Goal: Transaction & Acquisition: Purchase product/service

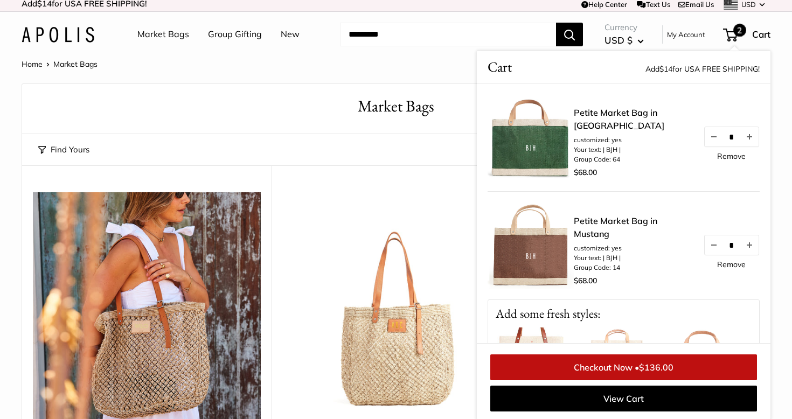
scroll to position [4, 0]
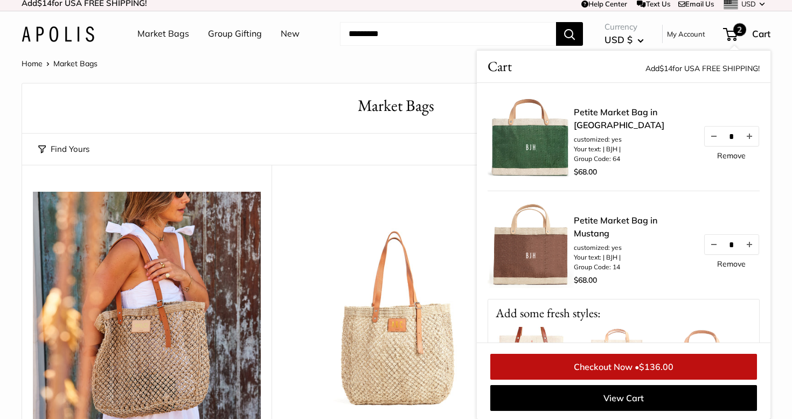
click at [170, 35] on link "Market Bags" at bounding box center [163, 34] width 52 height 16
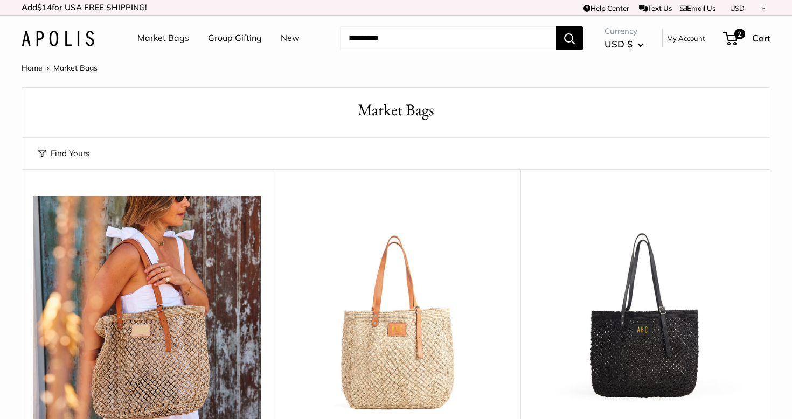
click at [146, 38] on link "Market Bags" at bounding box center [163, 38] width 52 height 16
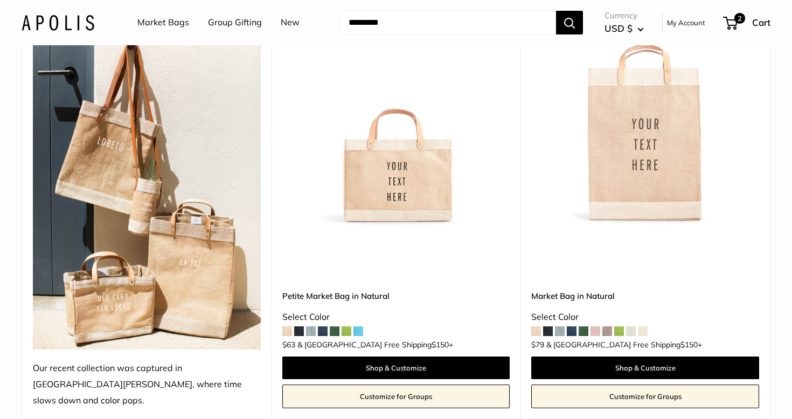
scroll to position [623, 0]
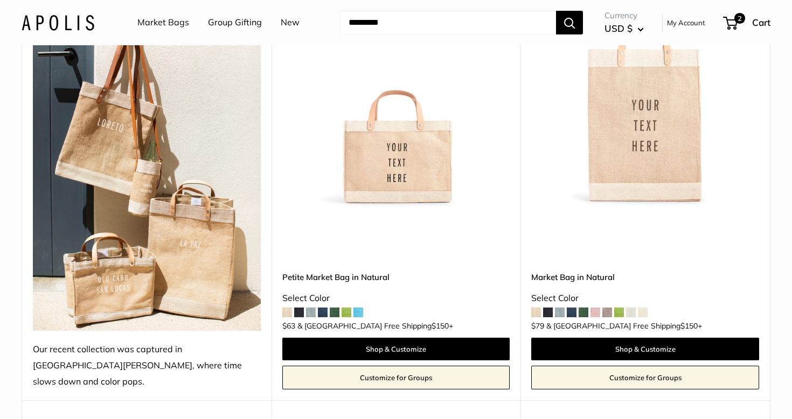
click at [0, 0] on img at bounding box center [0, 0] width 0 height 0
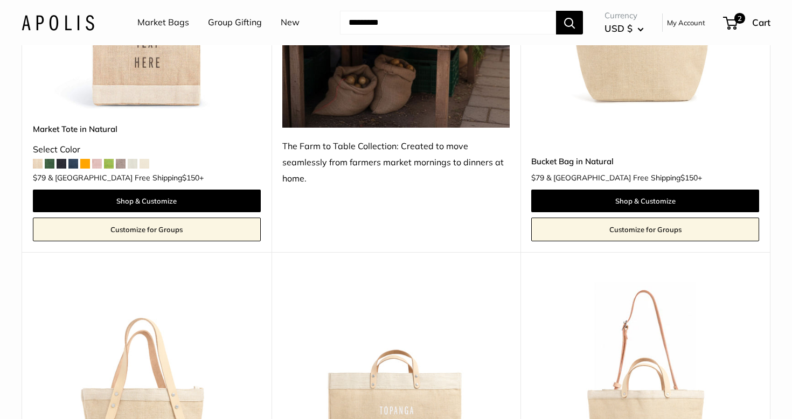
scroll to position [989, 0]
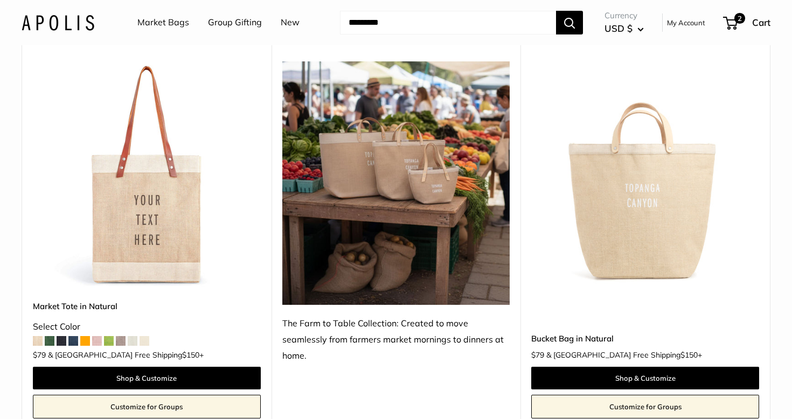
click at [371, 26] on input "Search..." at bounding box center [448, 23] width 216 height 24
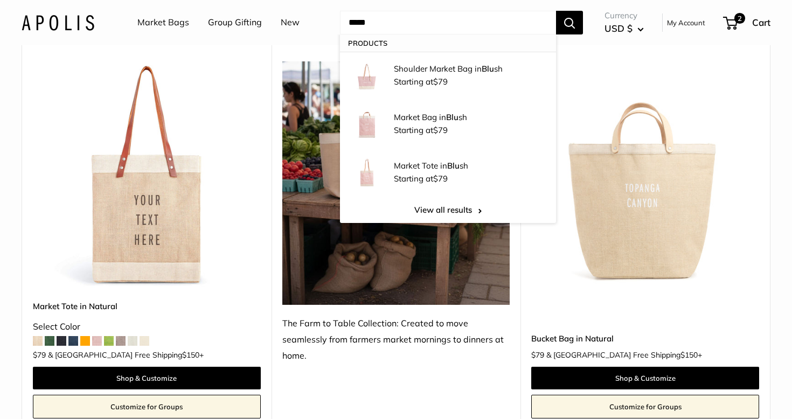
type input "*****"
click at [556, 11] on button "Search" at bounding box center [569, 23] width 27 height 24
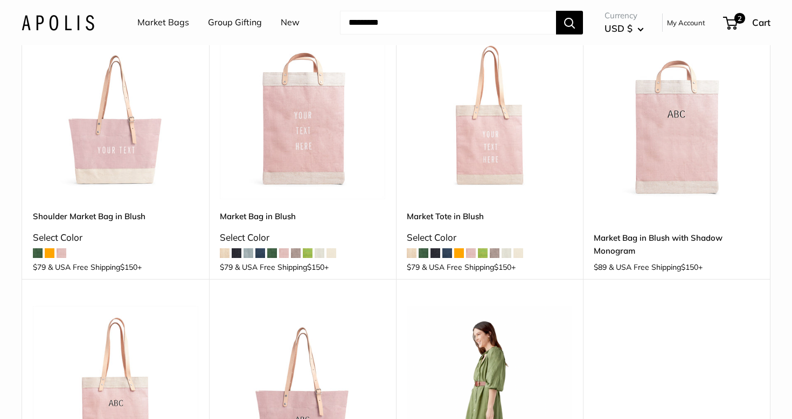
scroll to position [128, 0]
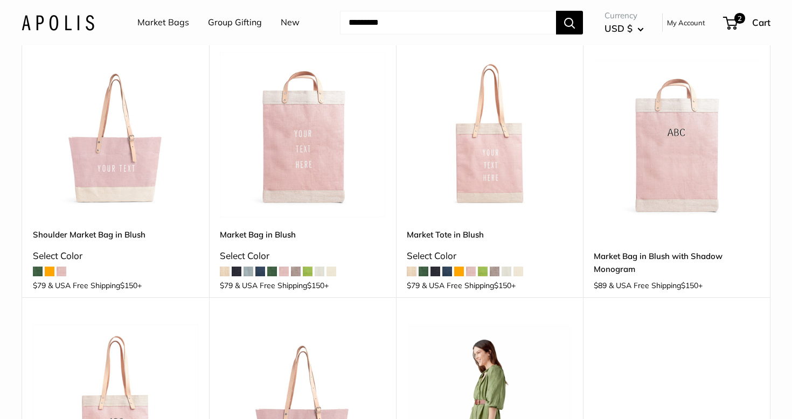
click at [0, 0] on img at bounding box center [0, 0] width 0 height 0
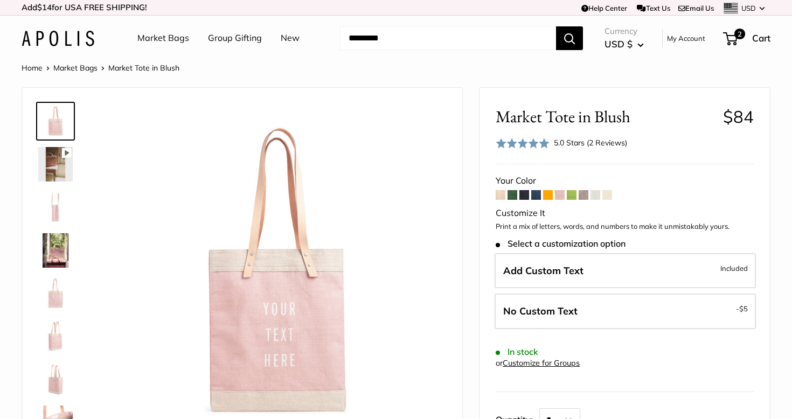
click at [560, 197] on span at bounding box center [560, 195] width 10 height 10
click at [512, 195] on span at bounding box center [512, 195] width 10 height 10
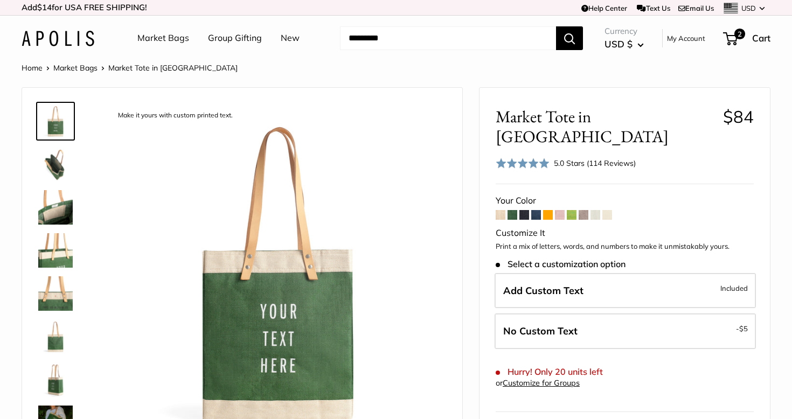
click at [53, 338] on img at bounding box center [55, 336] width 34 height 34
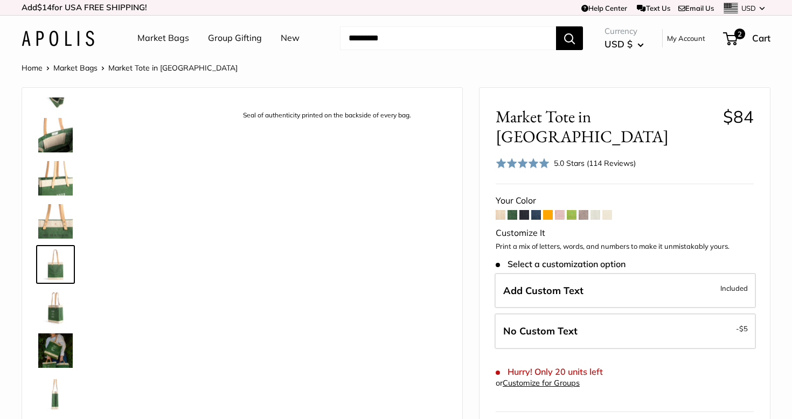
scroll to position [76, 0]
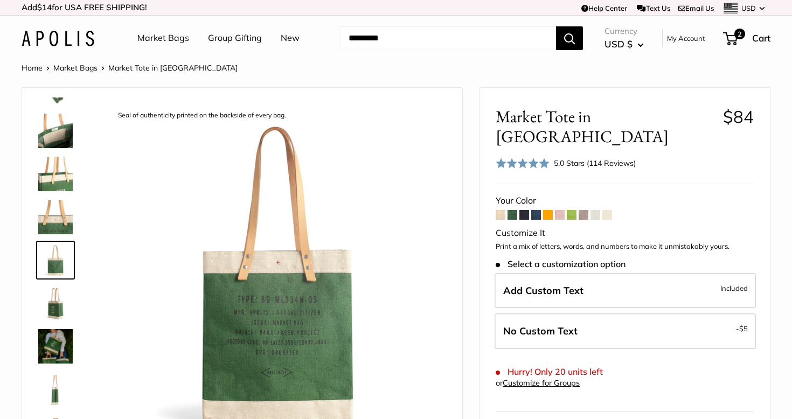
click at [62, 304] on img at bounding box center [55, 303] width 34 height 34
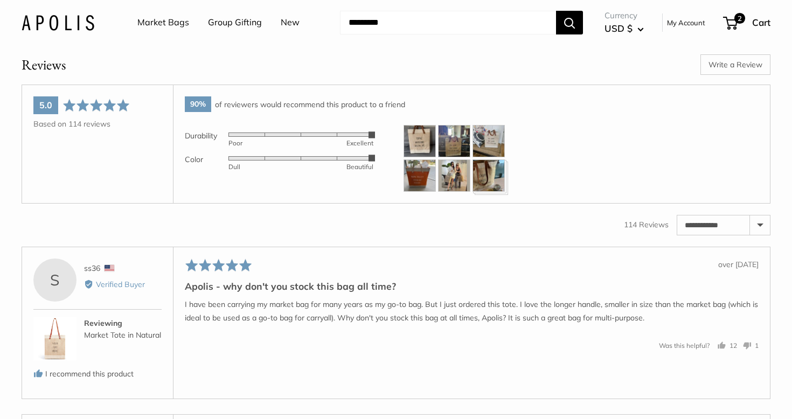
scroll to position [1588, 0]
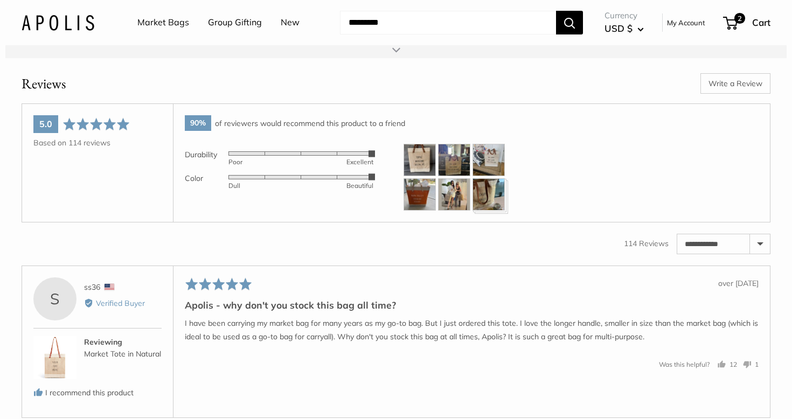
click at [758, 254] on select "**********" at bounding box center [723, 243] width 93 height 19
select select "*********"
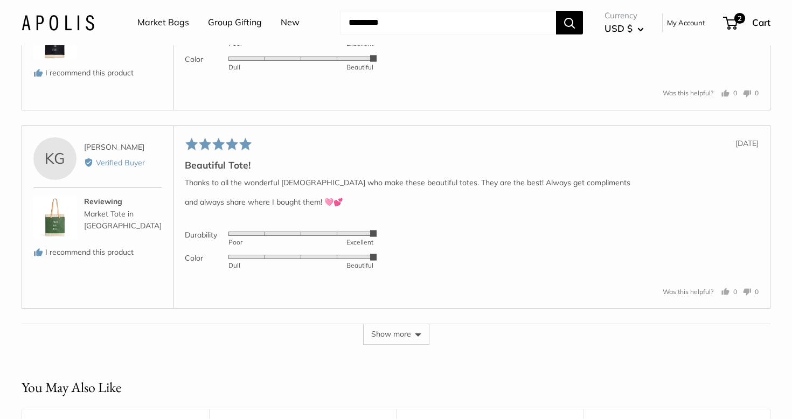
scroll to position [2553, 0]
click at [404, 344] on button "Show more" at bounding box center [396, 333] width 66 height 20
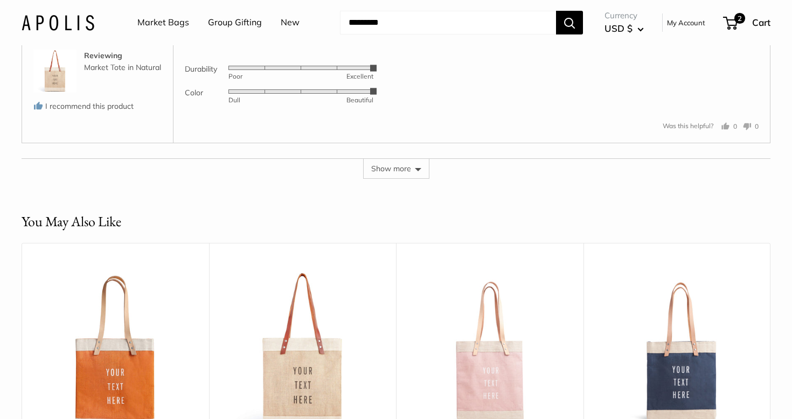
scroll to position [3629, 0]
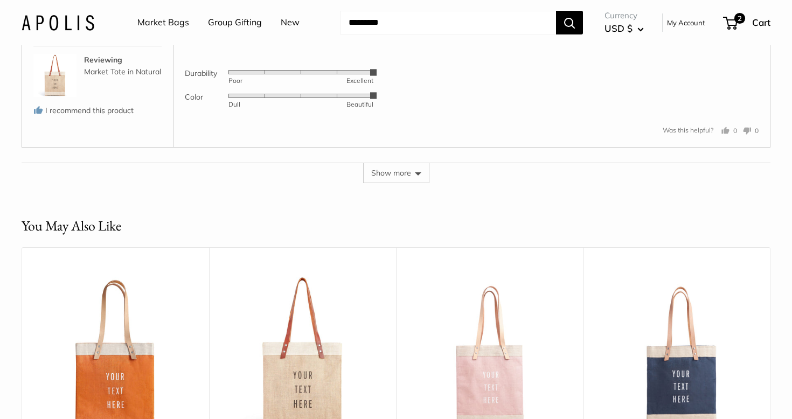
click at [407, 183] on button "Show more" at bounding box center [396, 173] width 66 height 20
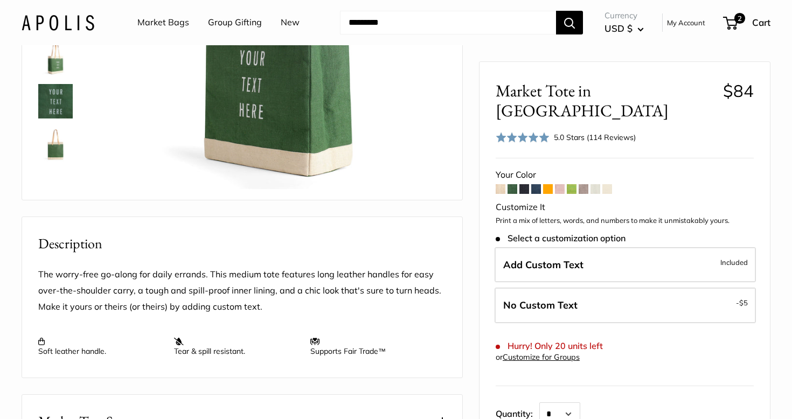
scroll to position [0, 0]
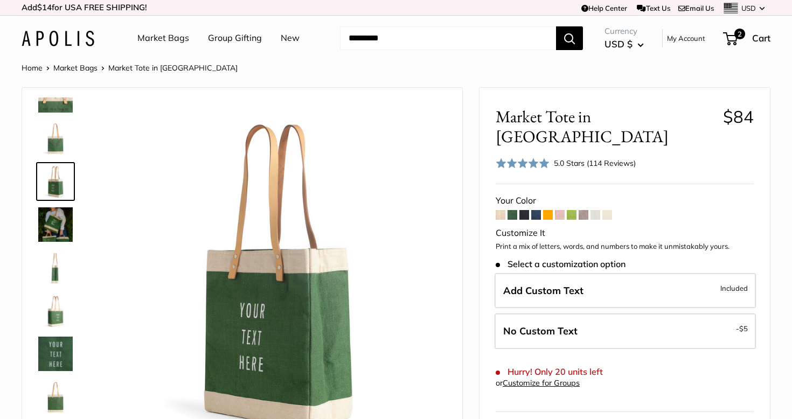
click at [561, 210] on span at bounding box center [560, 215] width 10 height 10
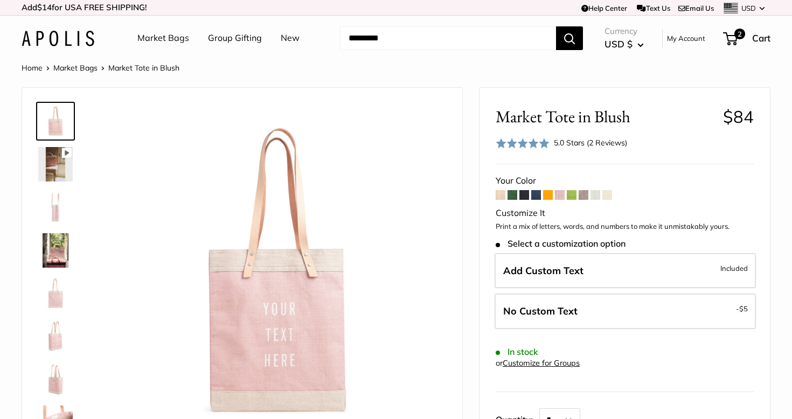
click at [515, 194] on span at bounding box center [512, 195] width 10 height 10
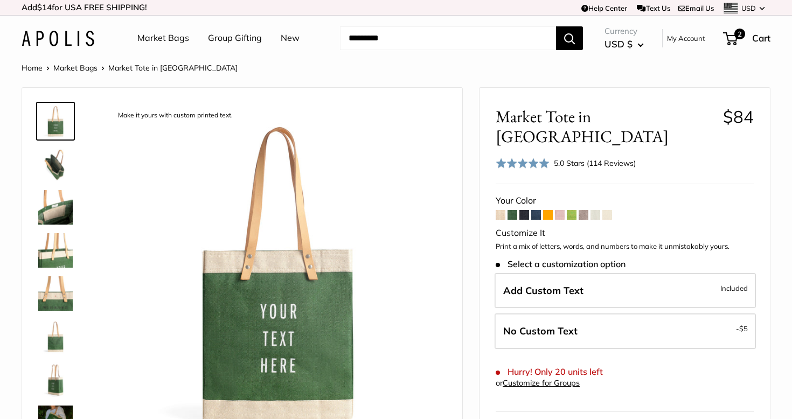
click at [608, 210] on span at bounding box center [607, 215] width 10 height 10
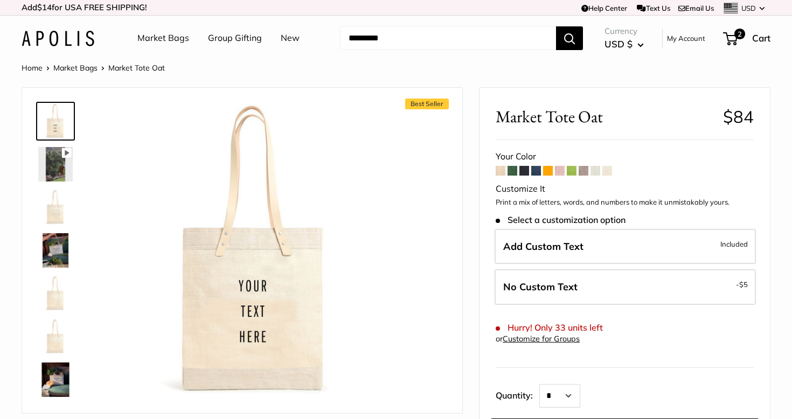
click at [594, 171] on span at bounding box center [595, 171] width 10 height 10
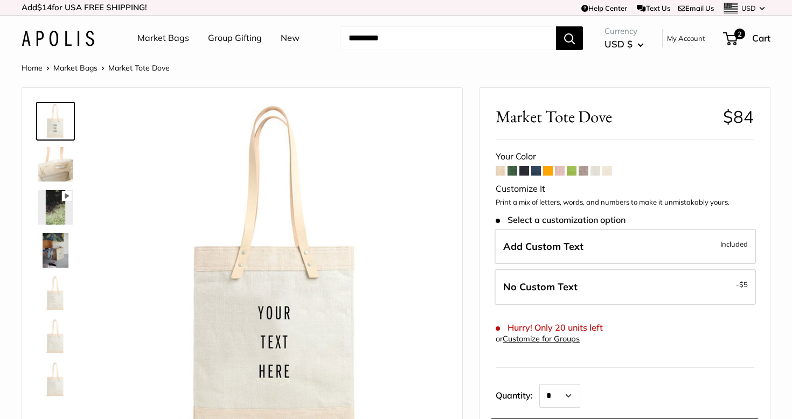
click at [585, 172] on span at bounding box center [583, 171] width 10 height 10
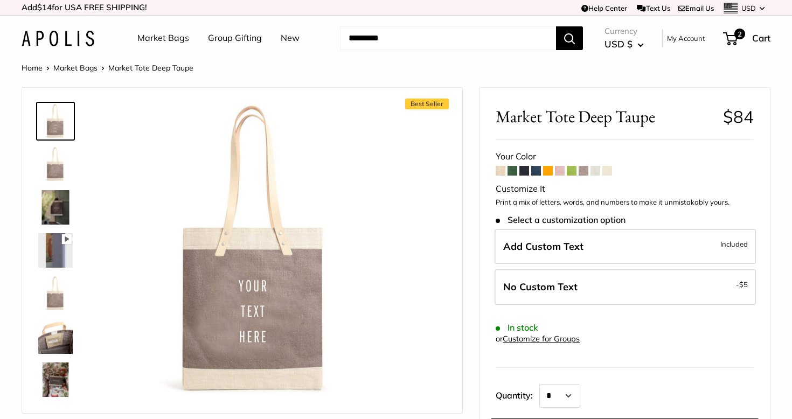
click at [571, 172] on span at bounding box center [571, 171] width 10 height 10
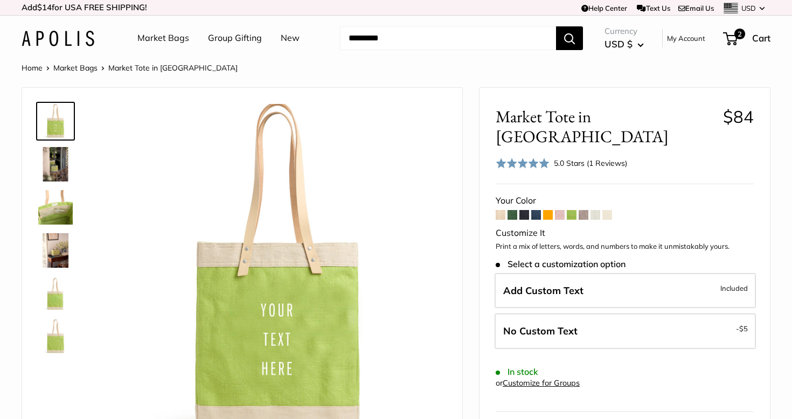
click at [557, 210] on span at bounding box center [560, 215] width 10 height 10
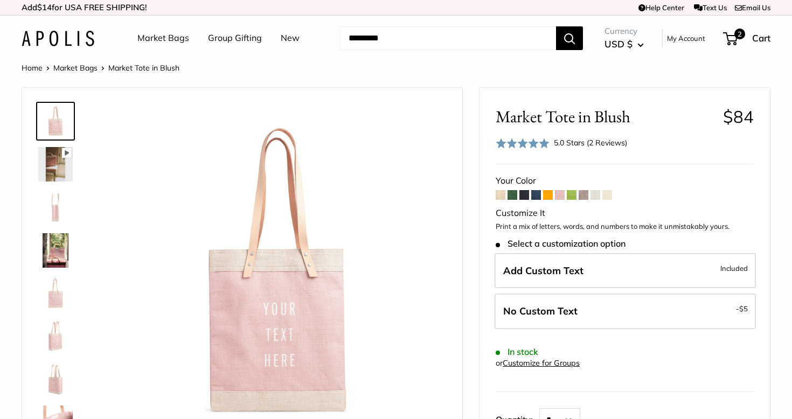
click at [513, 197] on span at bounding box center [512, 195] width 10 height 10
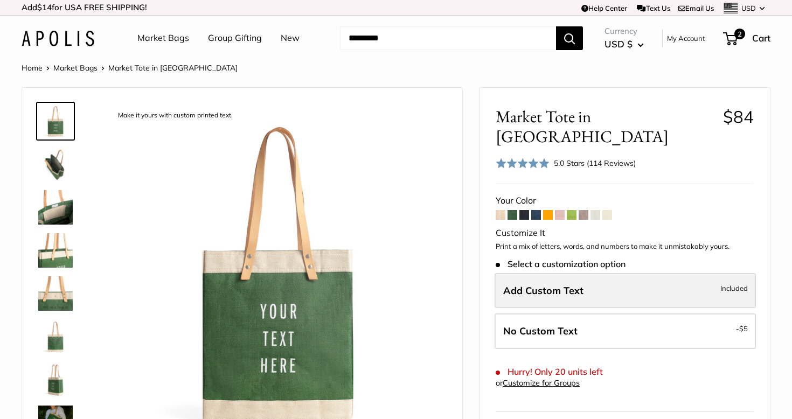
click at [528, 284] on span "Add Custom Text" at bounding box center [543, 290] width 80 height 12
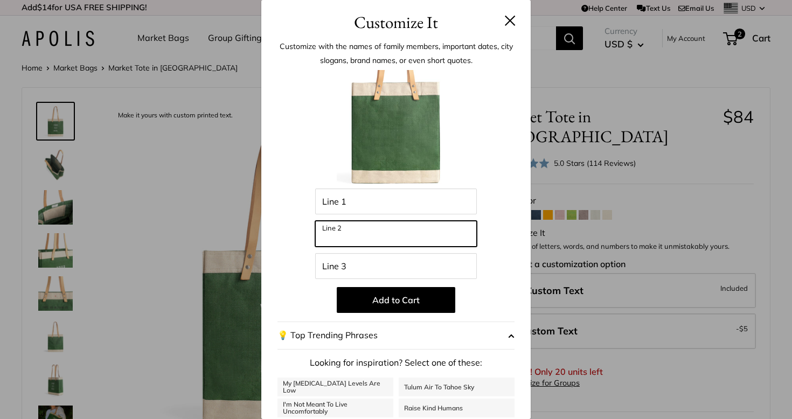
click at [437, 236] on input "Line 2" at bounding box center [396, 234] width 162 height 26
type input "***"
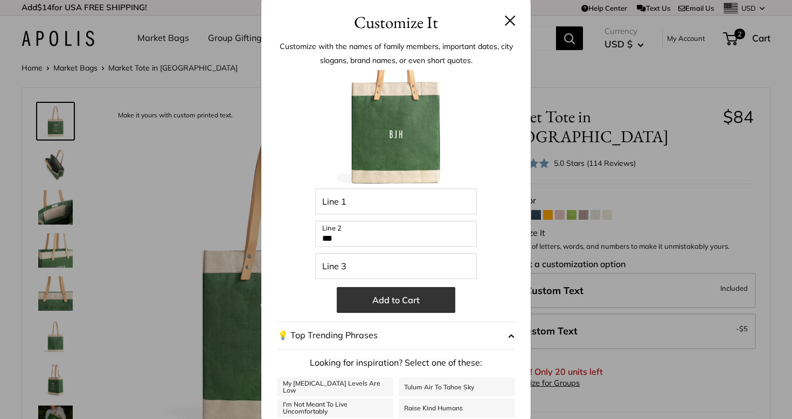
click at [399, 305] on button "Add to Cart" at bounding box center [396, 300] width 118 height 26
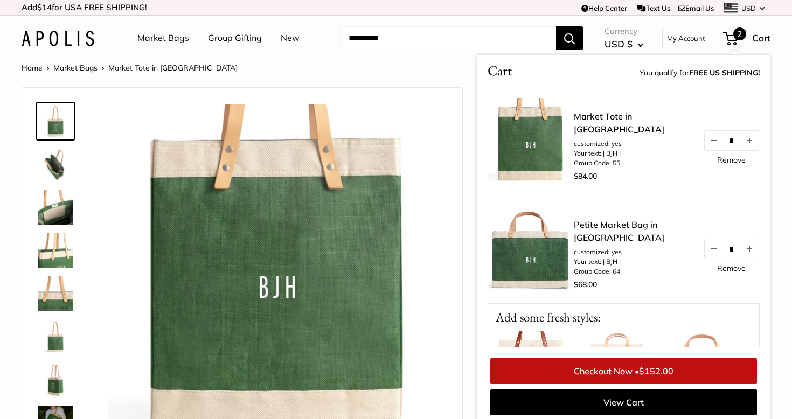
click at [59, 342] on img at bounding box center [55, 336] width 34 height 34
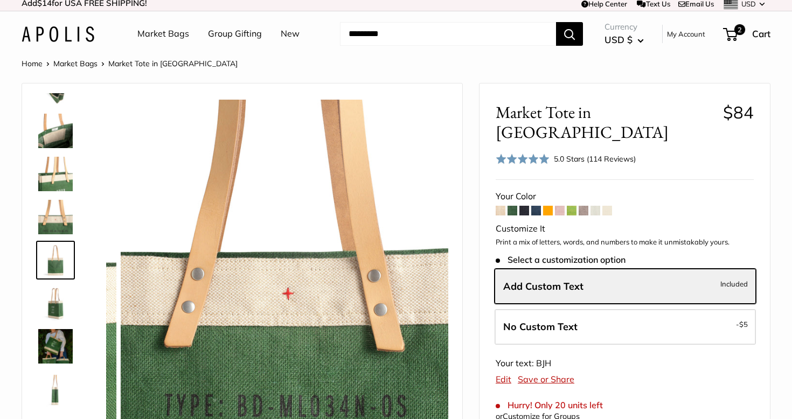
scroll to position [76, 0]
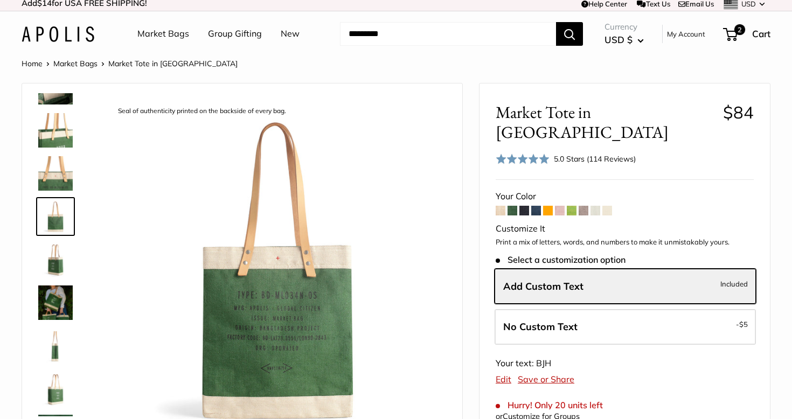
click at [54, 312] on img at bounding box center [55, 302] width 34 height 34
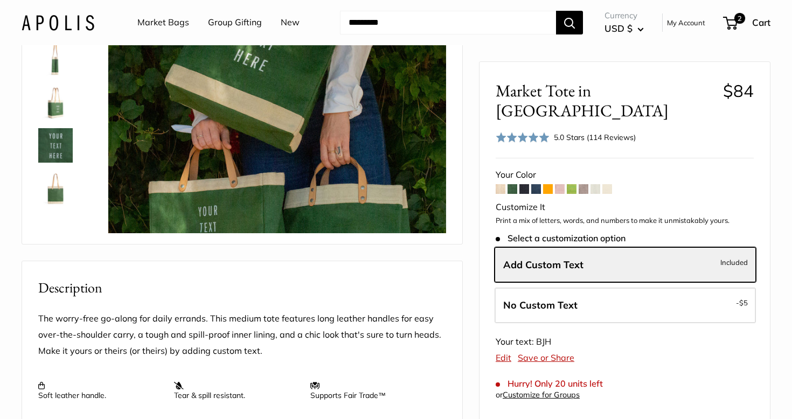
scroll to position [0, 0]
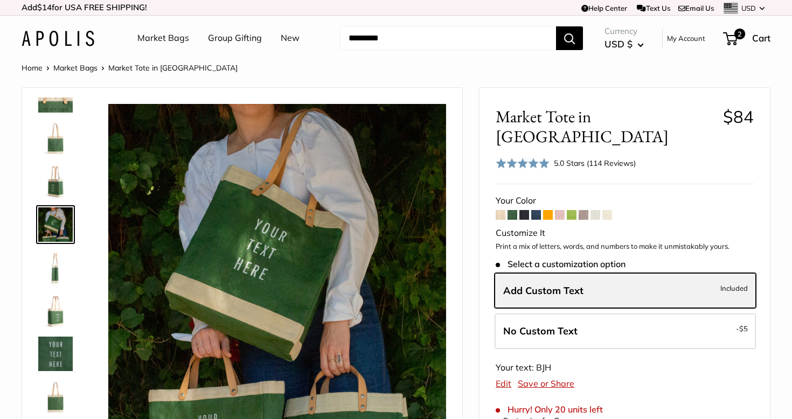
click at [619, 277] on label "Add Custom Text Included" at bounding box center [624, 291] width 261 height 36
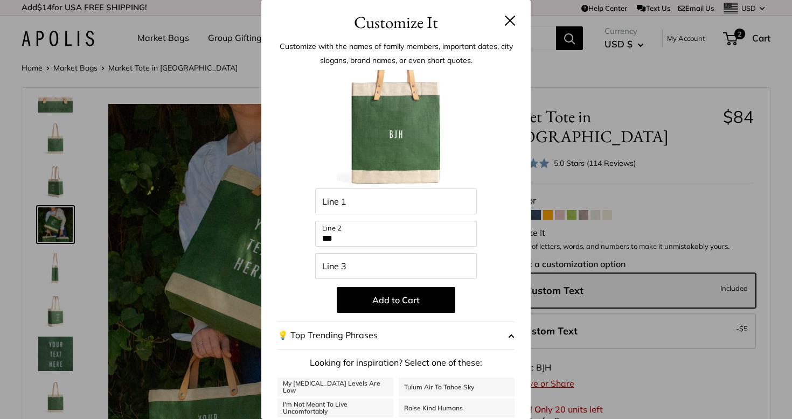
click at [417, 300] on button "Add to Cart" at bounding box center [396, 300] width 118 height 26
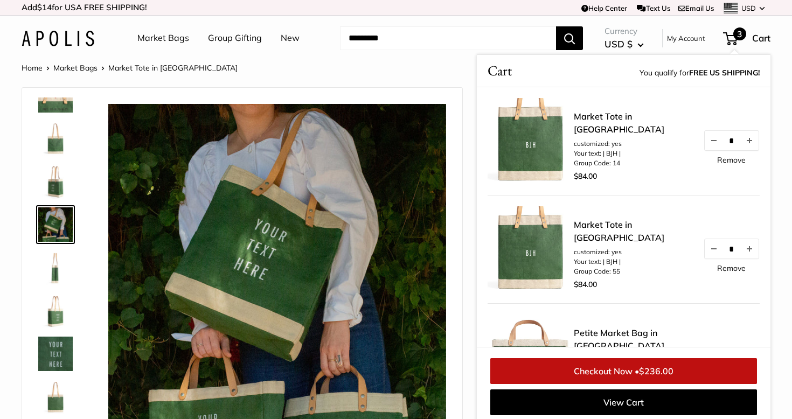
scroll to position [4, 0]
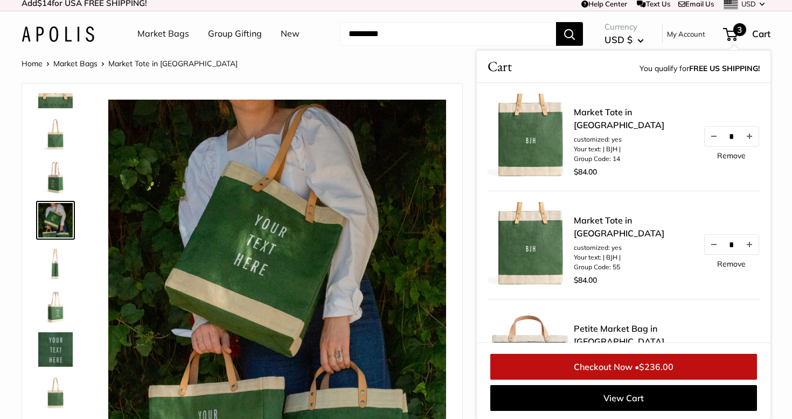
click at [740, 33] on span "3" at bounding box center [739, 29] width 13 height 13
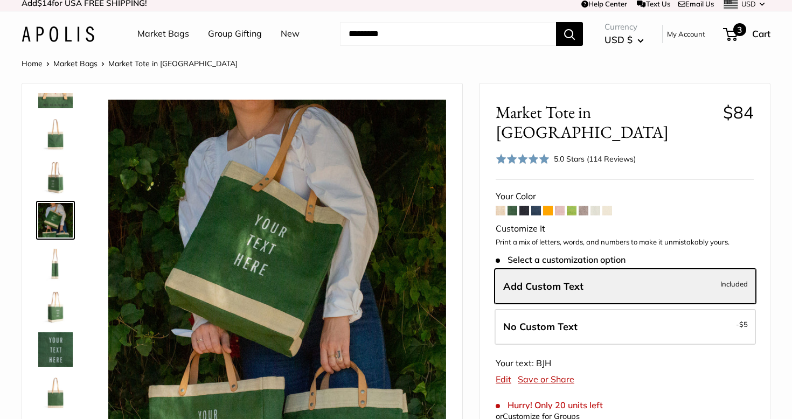
click at [730, 35] on span "3" at bounding box center [730, 34] width 15 height 13
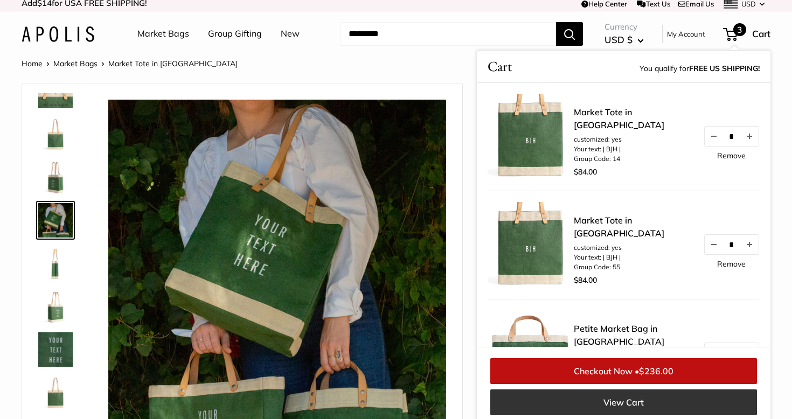
click at [628, 400] on link "View Cart" at bounding box center [623, 402] width 267 height 26
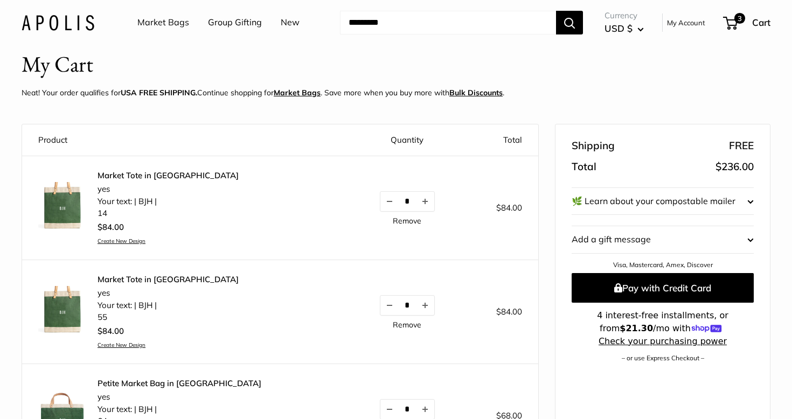
scroll to position [33, 0]
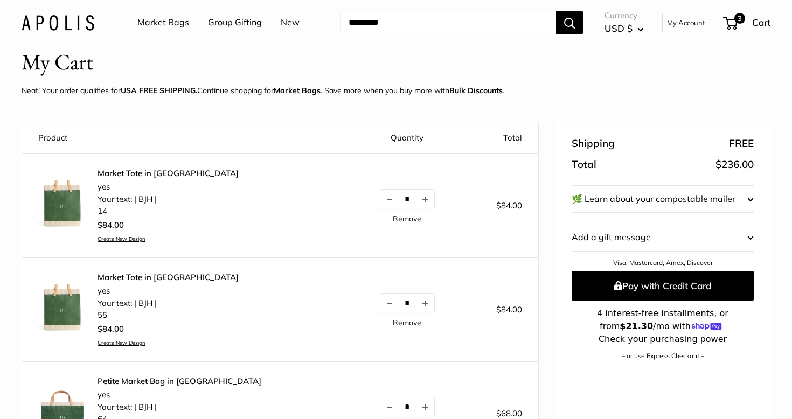
click at [393, 219] on link "Remove" at bounding box center [407, 219] width 29 height 8
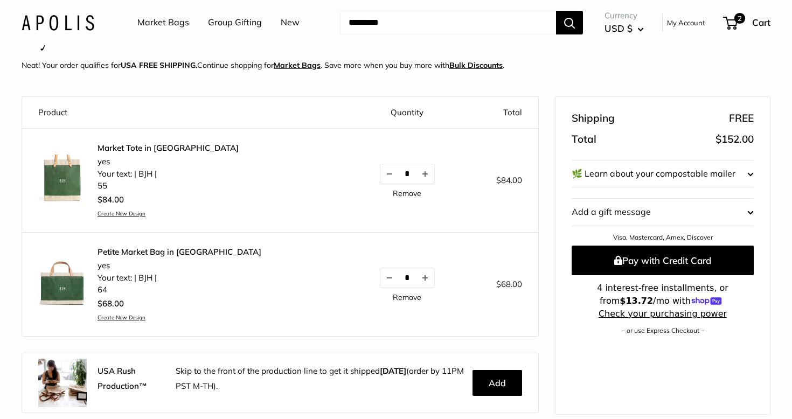
scroll to position [57, 0]
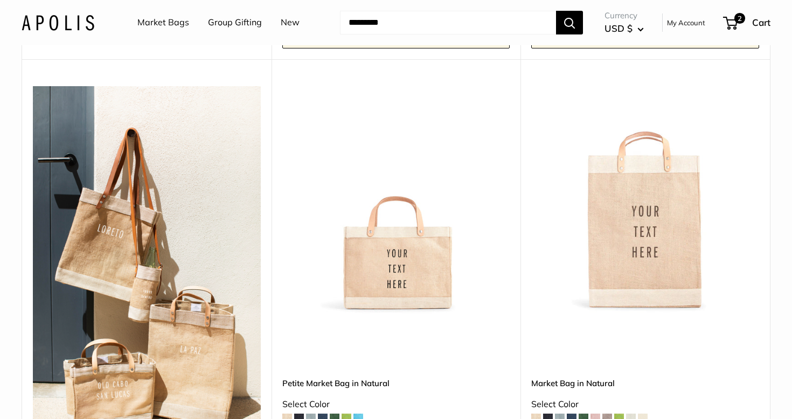
scroll to position [535, 0]
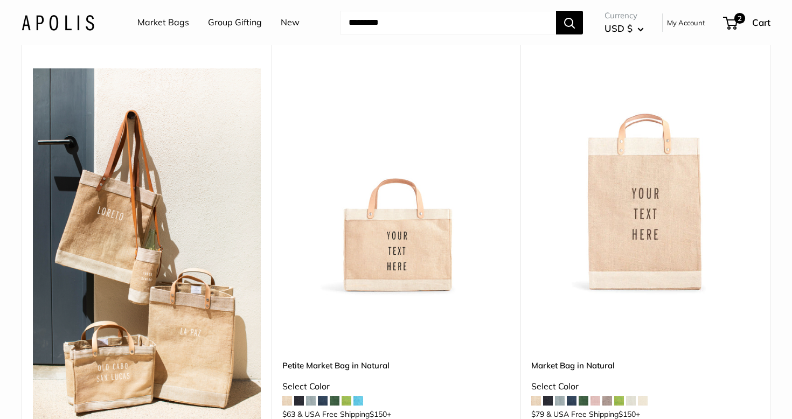
click at [0, 0] on img at bounding box center [0, 0] width 0 height 0
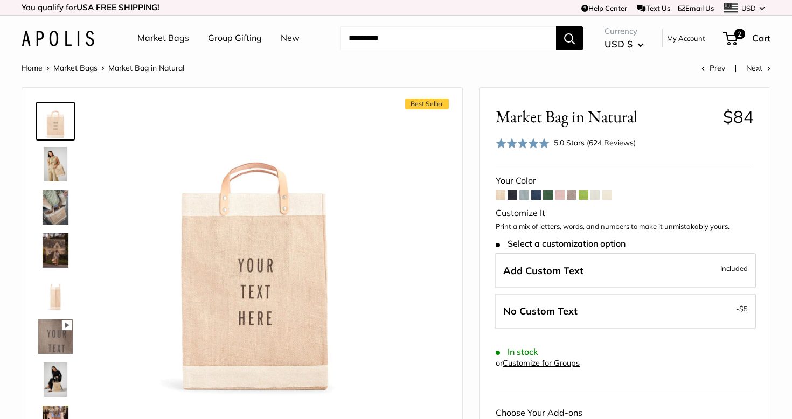
click at [550, 195] on span at bounding box center [548, 195] width 10 height 10
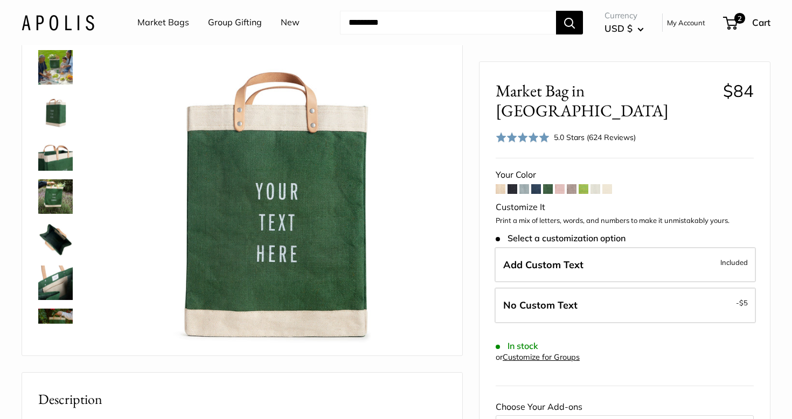
scroll to position [95, 0]
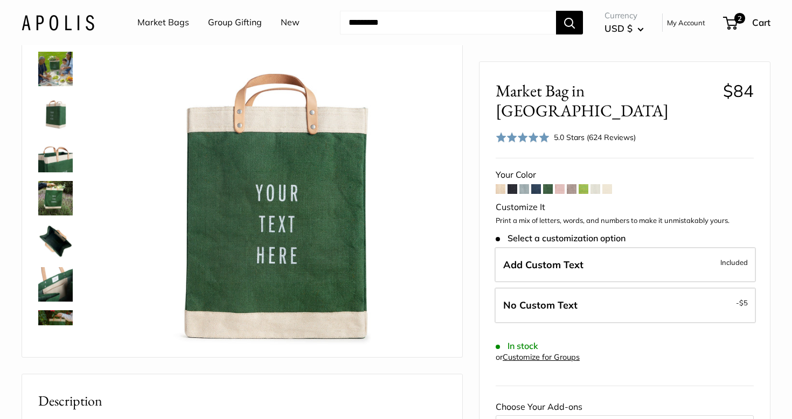
click at [548, 184] on span at bounding box center [548, 189] width 10 height 10
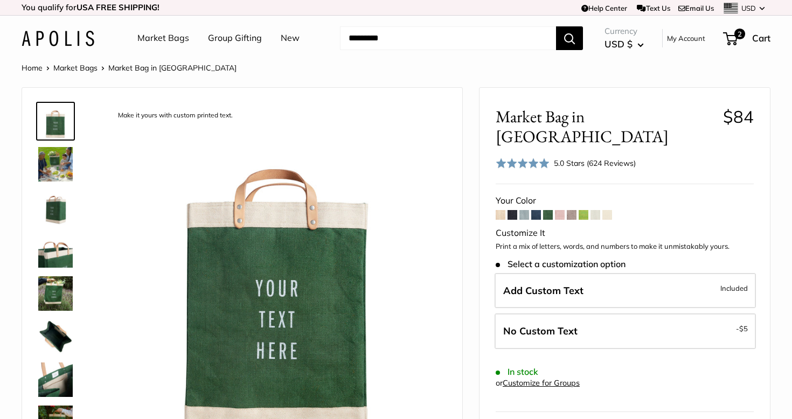
click at [56, 217] on img at bounding box center [55, 207] width 34 height 34
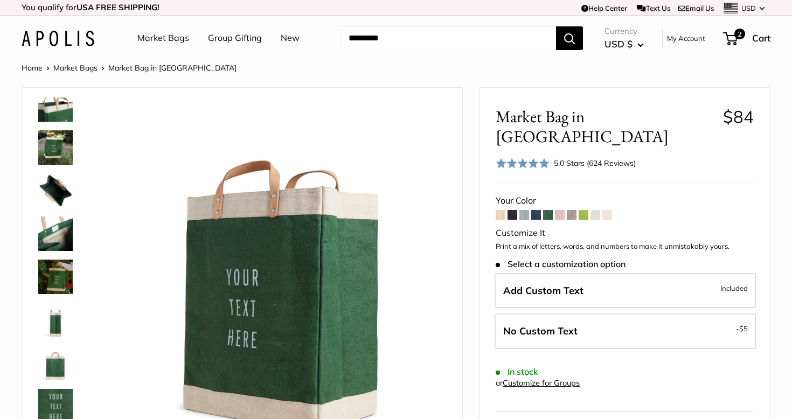
click at [547, 210] on span at bounding box center [548, 215] width 10 height 10
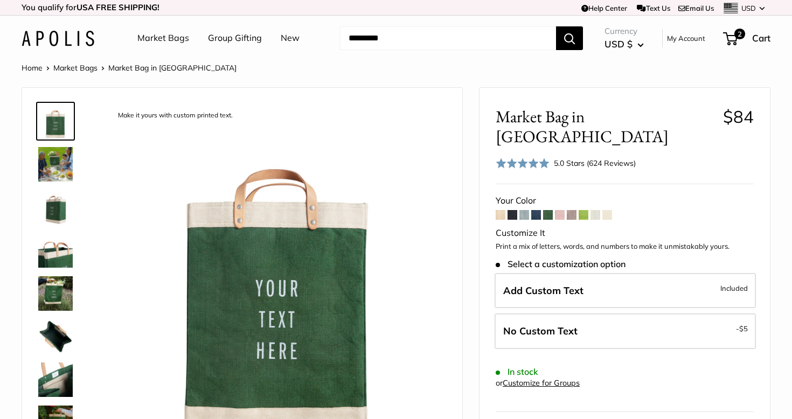
click at [514, 210] on span at bounding box center [512, 215] width 10 height 10
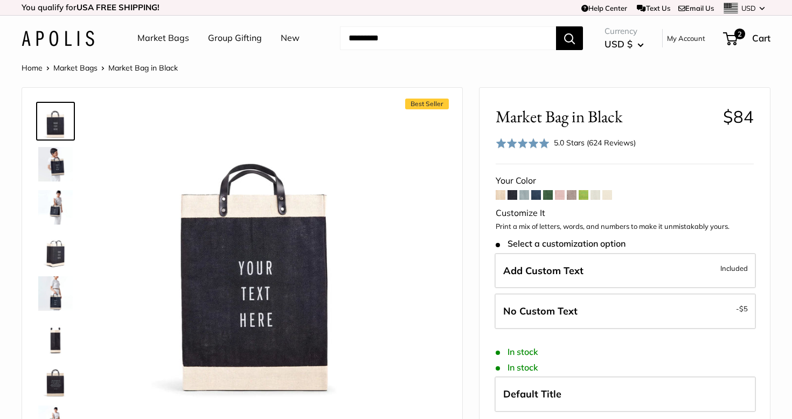
click at [573, 196] on span at bounding box center [571, 195] width 10 height 10
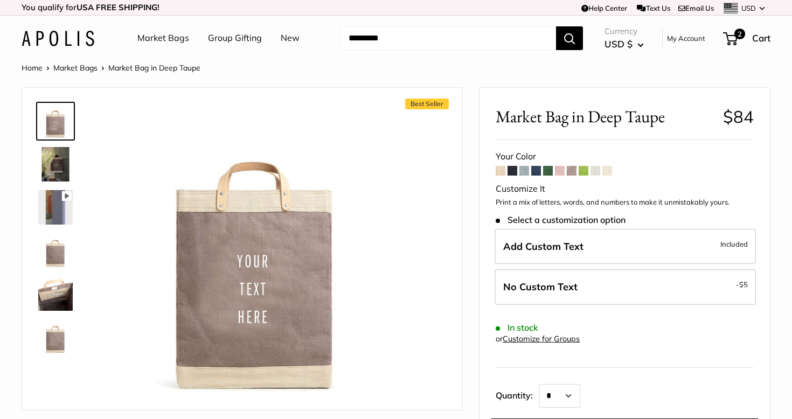
click at [552, 170] on span at bounding box center [548, 171] width 10 height 10
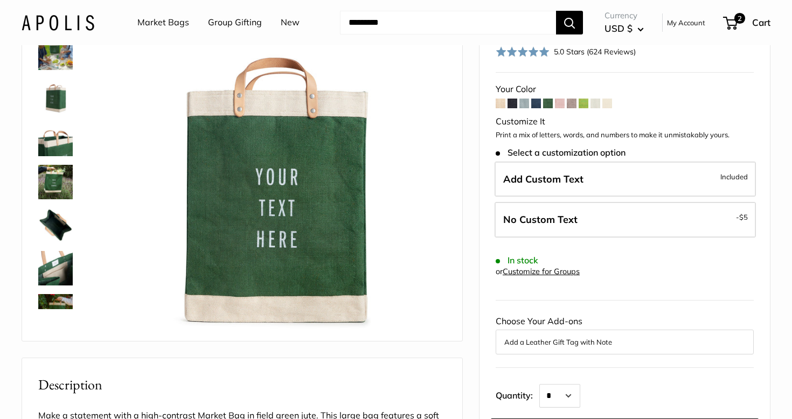
scroll to position [131, 0]
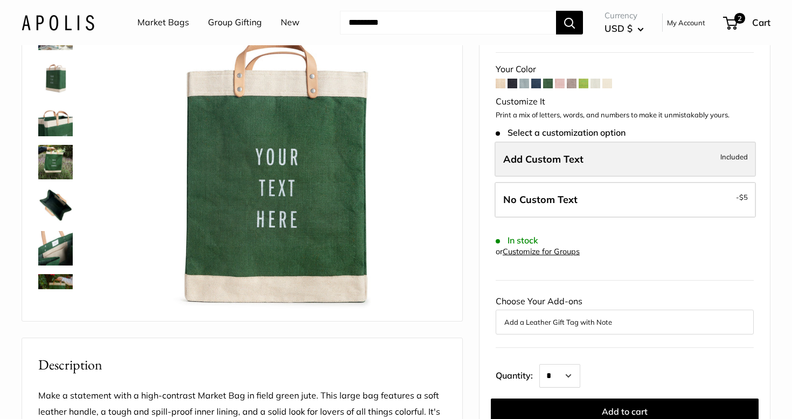
click at [564, 153] on span "Add Custom Text" at bounding box center [543, 159] width 80 height 12
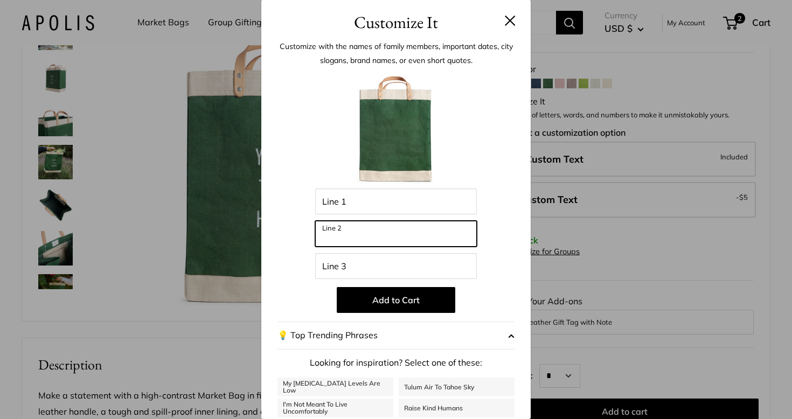
click at [396, 238] on input "Line 2" at bounding box center [396, 234] width 162 height 26
type input "**"
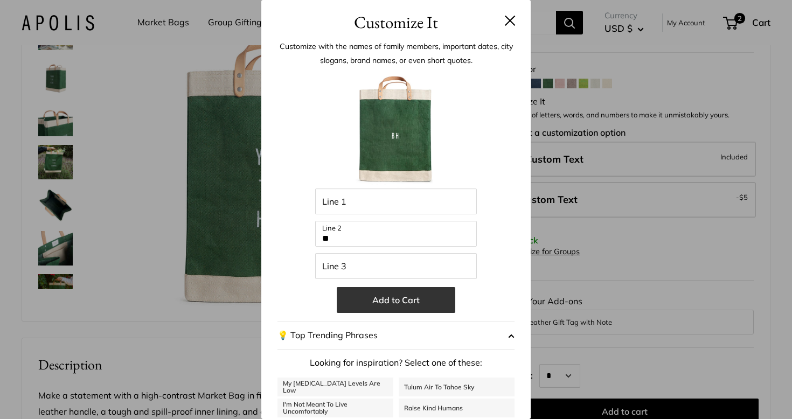
click at [418, 305] on button "Add to Cart" at bounding box center [396, 300] width 118 height 26
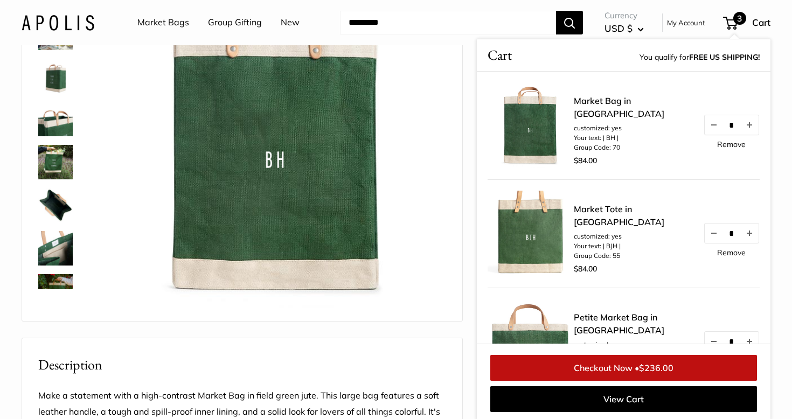
click at [463, 235] on div "Take it anywhere with easy-grip handles. Spacious inner area with room for ever…" at bounding box center [396, 404] width 748 height 897
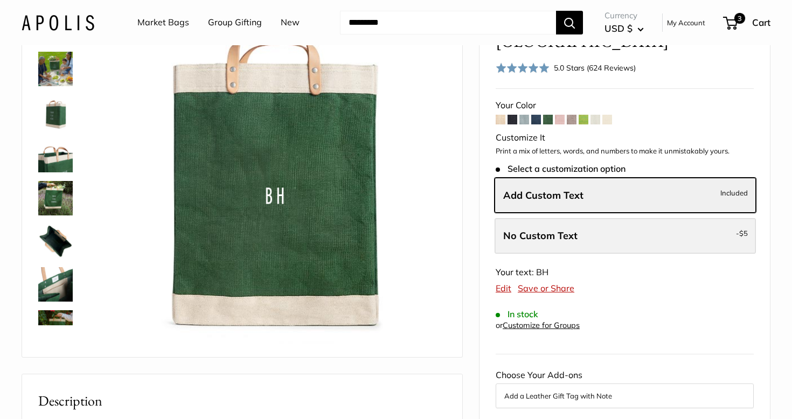
scroll to position [96, 0]
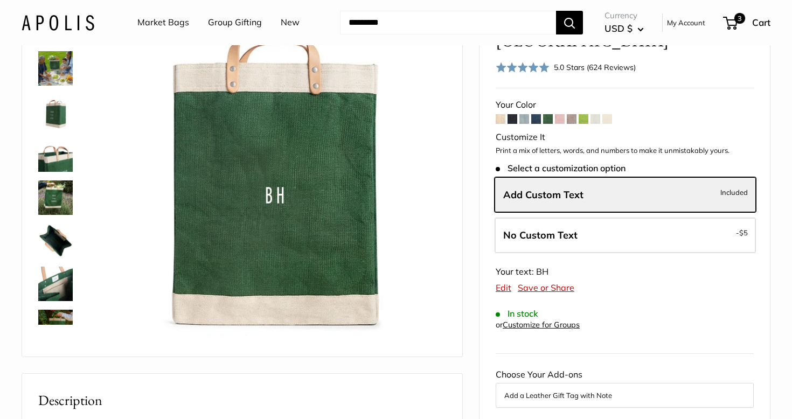
click at [552, 320] on link "Customize for Groups" at bounding box center [540, 325] width 77 height 10
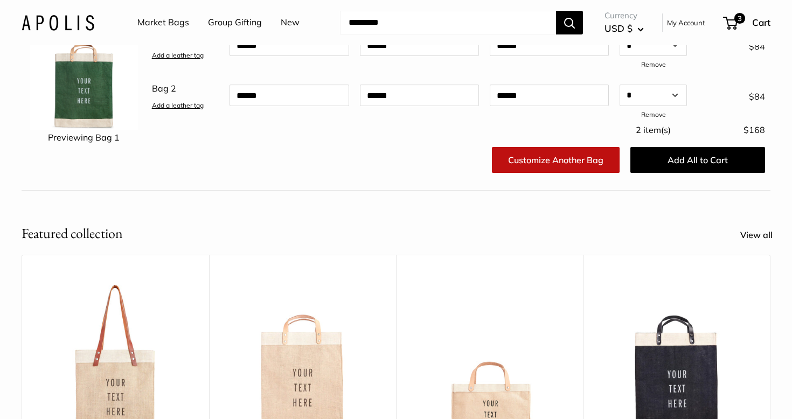
scroll to position [57, 0]
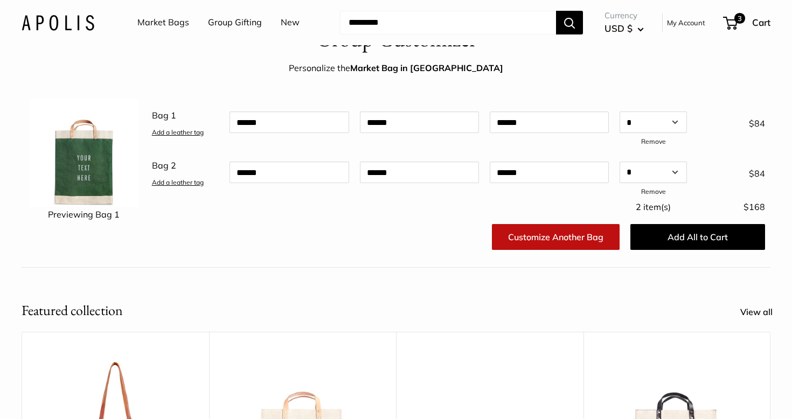
click at [191, 134] on link "Add a leather tag" at bounding box center [178, 132] width 52 height 8
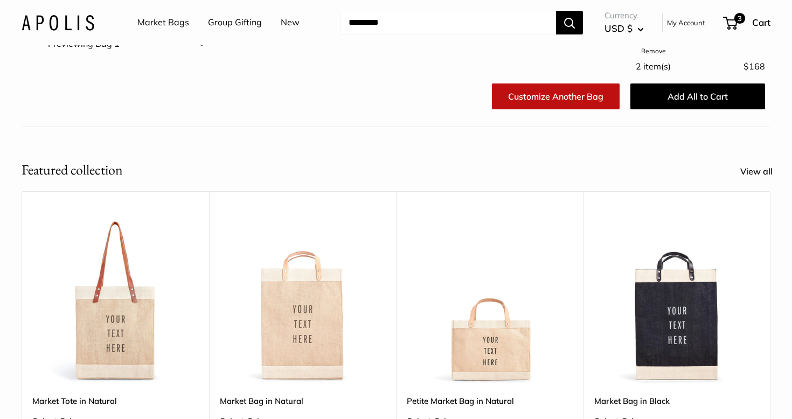
scroll to position [221, 0]
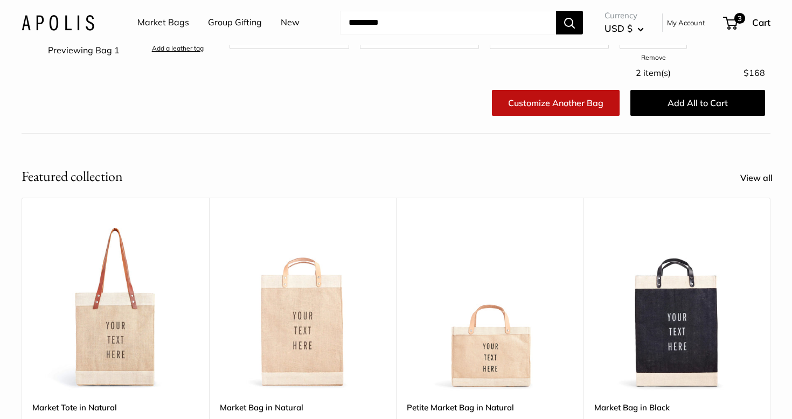
click at [176, 22] on link "Market Bags" at bounding box center [163, 23] width 52 height 16
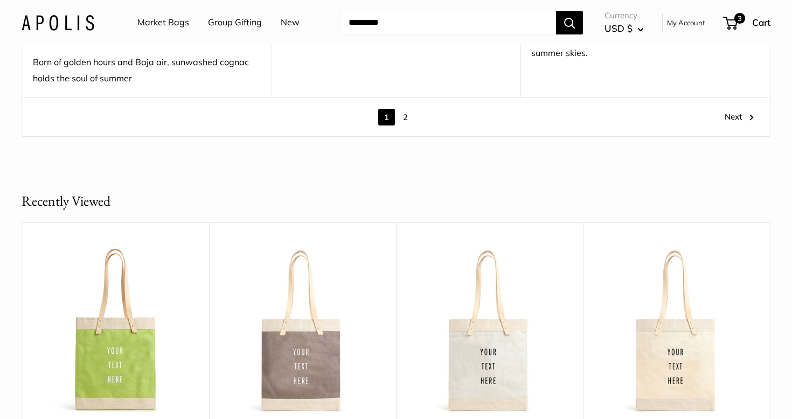
scroll to position [6328, 0]
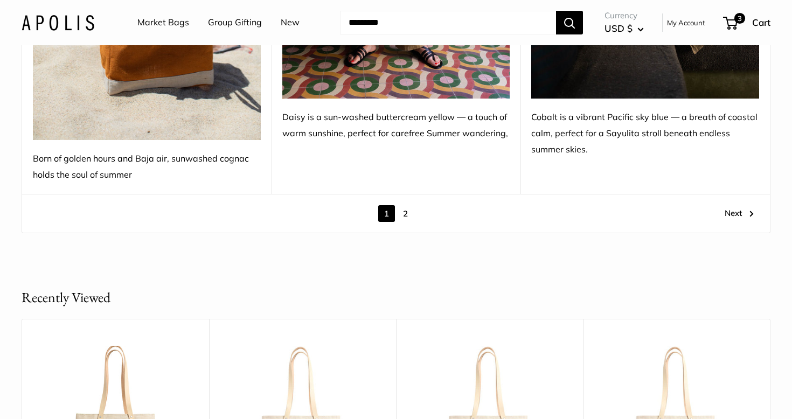
click at [405, 205] on link "2" at bounding box center [405, 213] width 17 height 17
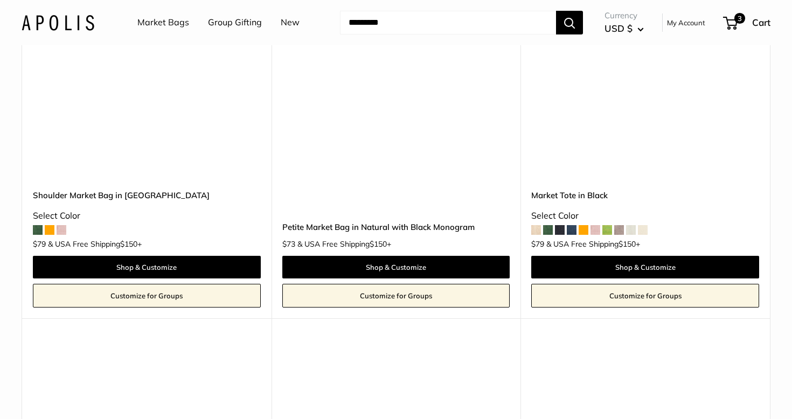
scroll to position [1430, 0]
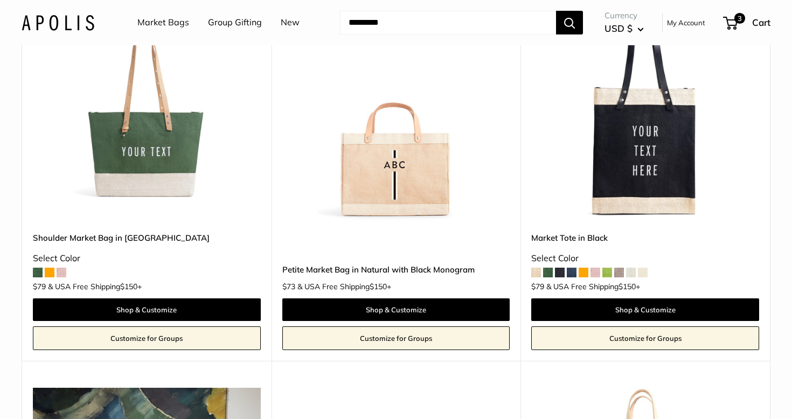
click at [295, 24] on link "New" at bounding box center [290, 23] width 19 height 16
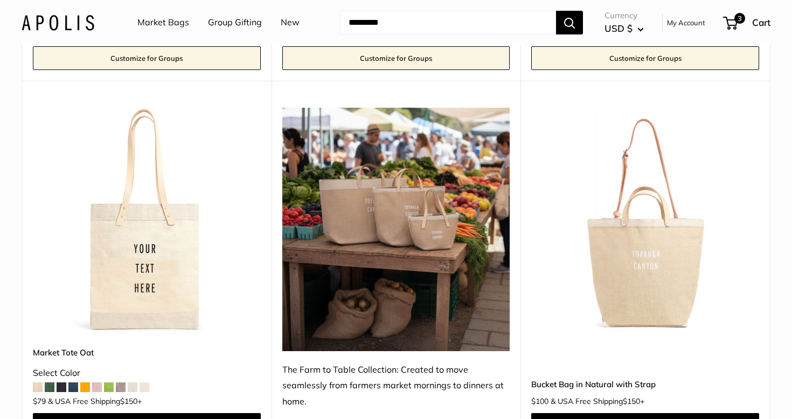
scroll to position [498, 0]
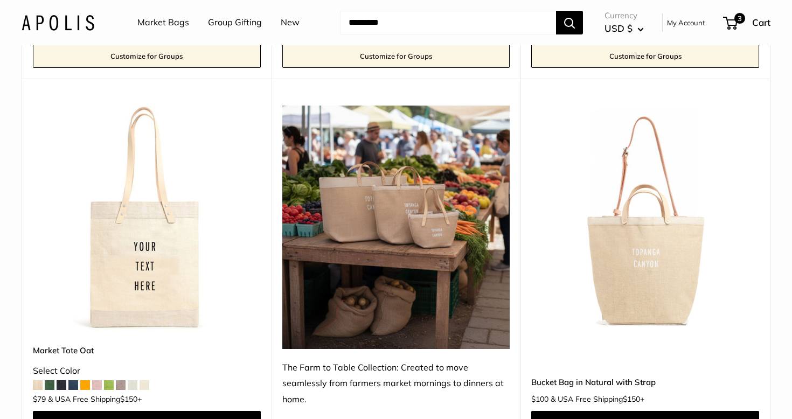
click at [0, 0] on img at bounding box center [0, 0] width 0 height 0
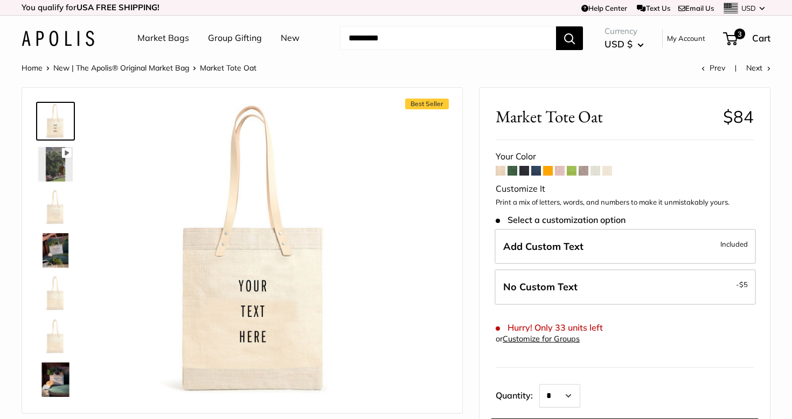
click at [513, 170] on span at bounding box center [512, 171] width 10 height 10
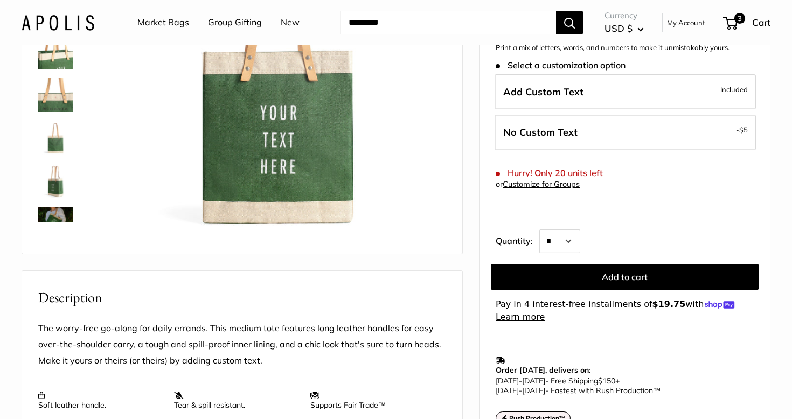
scroll to position [201, 0]
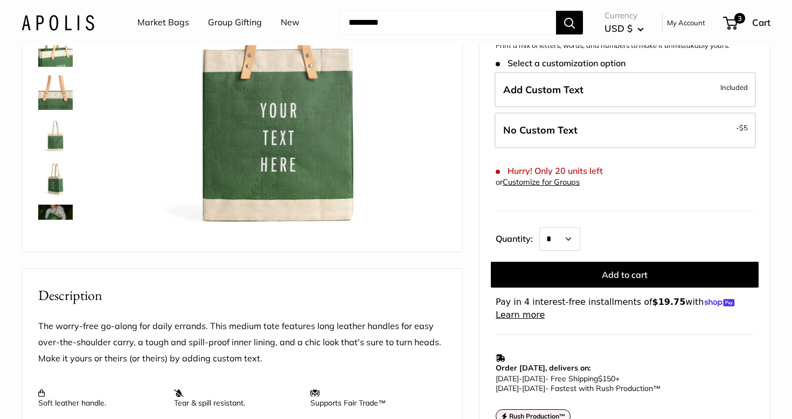
click at [54, 175] on img at bounding box center [55, 179] width 34 height 34
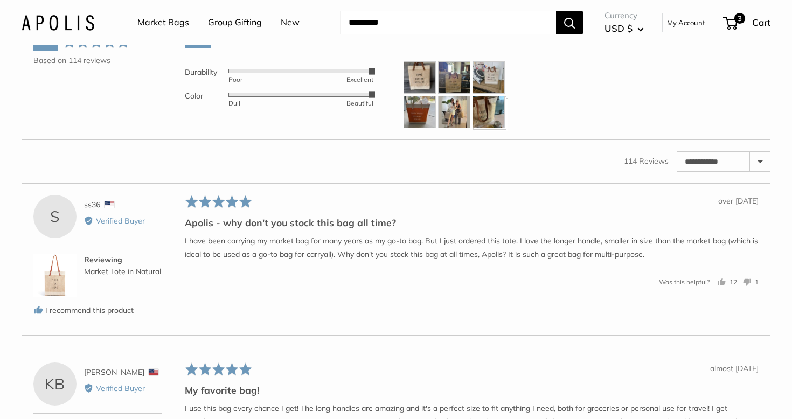
scroll to position [1671, 0]
click at [731, 171] on select "**********" at bounding box center [723, 160] width 93 height 19
select select "*********"
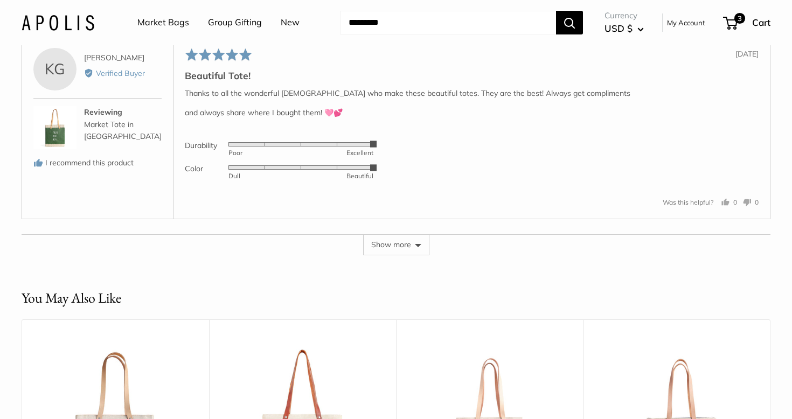
scroll to position [2643, 0]
click at [405, 253] on button "Show more" at bounding box center [396, 243] width 66 height 20
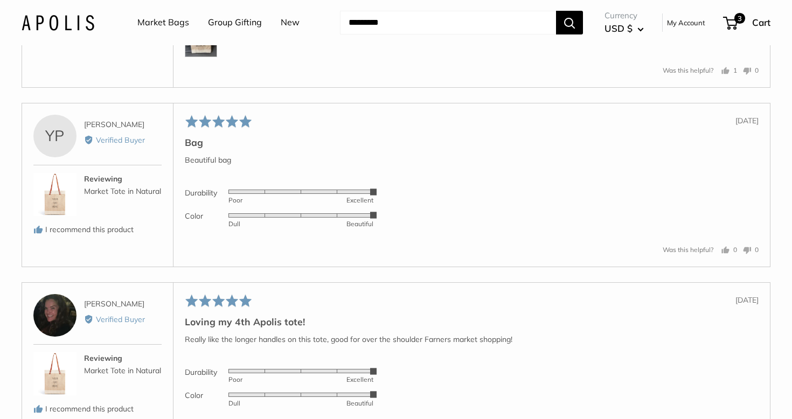
scroll to position [1989, 0]
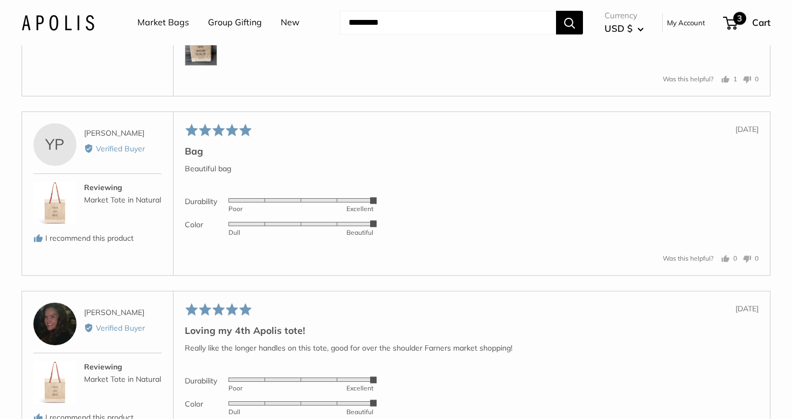
click at [733, 22] on span "3" at bounding box center [739, 18] width 13 height 13
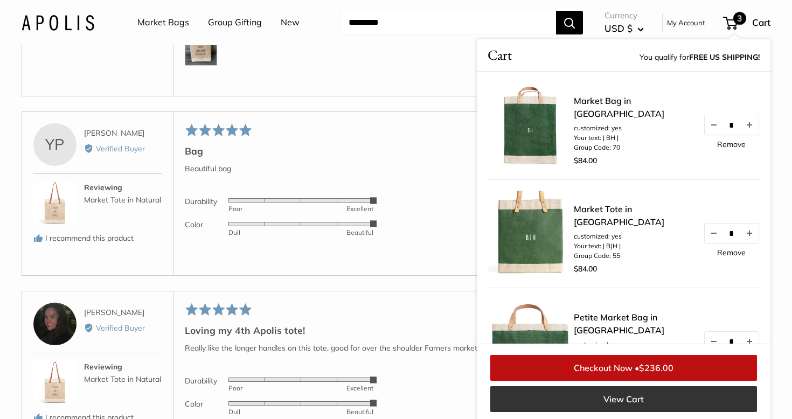
click at [627, 395] on link "View Cart" at bounding box center [623, 399] width 267 height 26
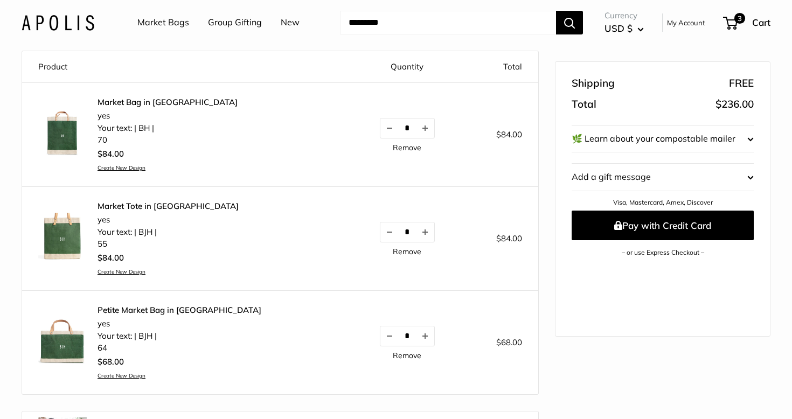
scroll to position [106, 0]
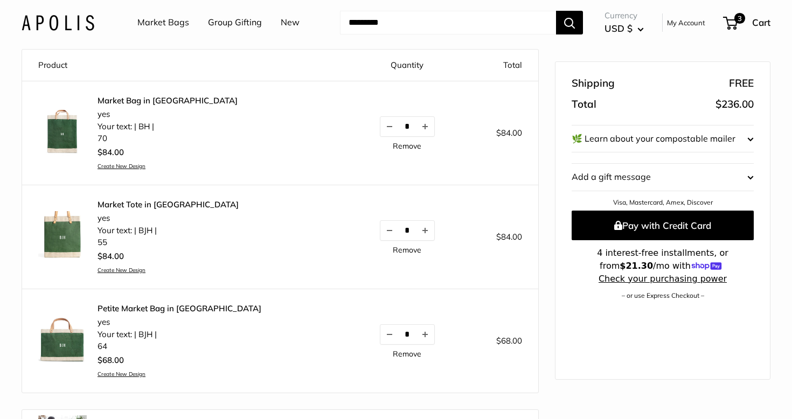
click at [393, 144] on link "Remove" at bounding box center [407, 146] width 29 height 8
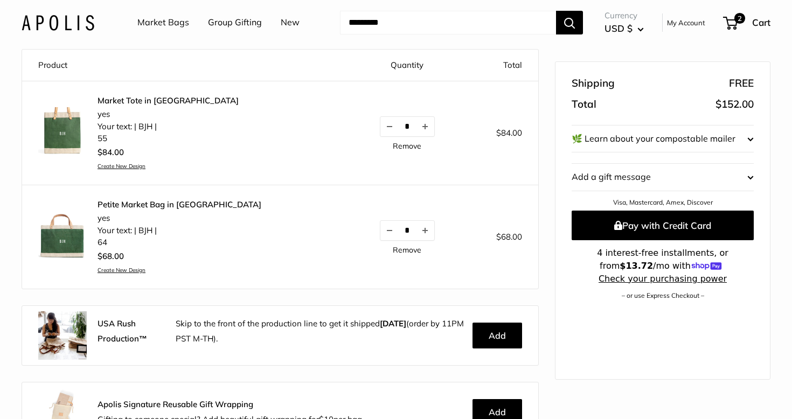
click at [69, 139] on img at bounding box center [62, 131] width 48 height 48
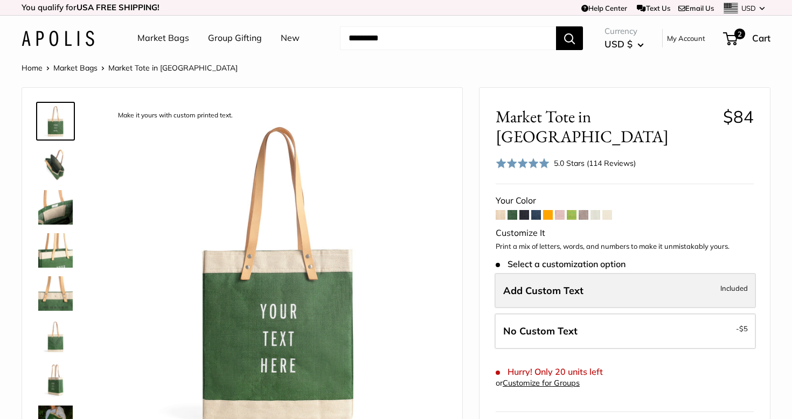
click at [611, 273] on label "Add Custom Text Included" at bounding box center [624, 291] width 261 height 36
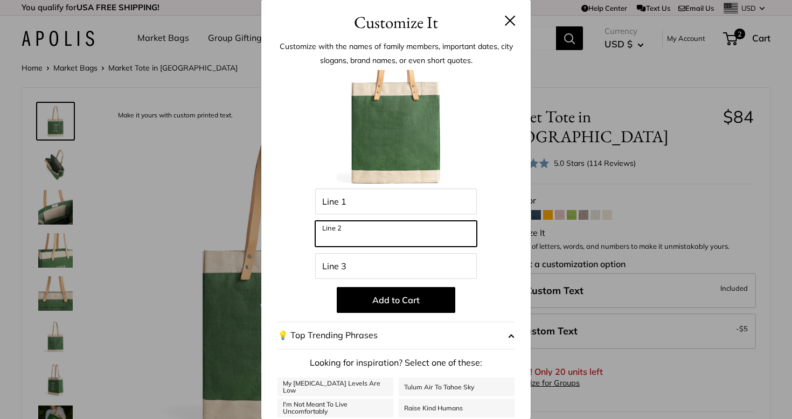
click at [407, 228] on input "Line 2" at bounding box center [396, 234] width 162 height 26
type input "**"
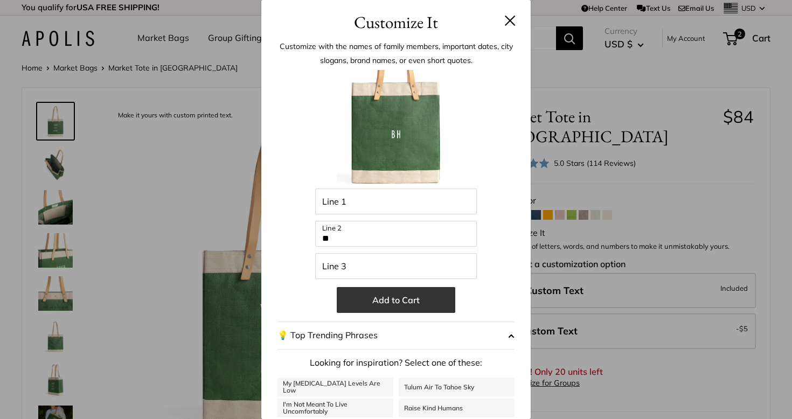
click at [404, 304] on button "Add to Cart" at bounding box center [396, 300] width 118 height 26
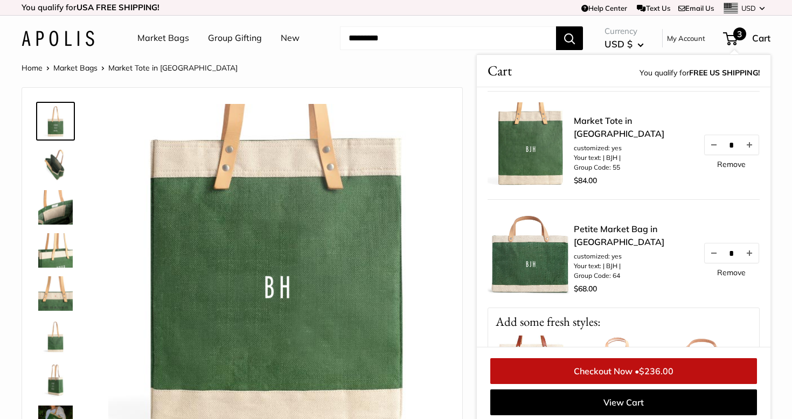
scroll to position [112, 0]
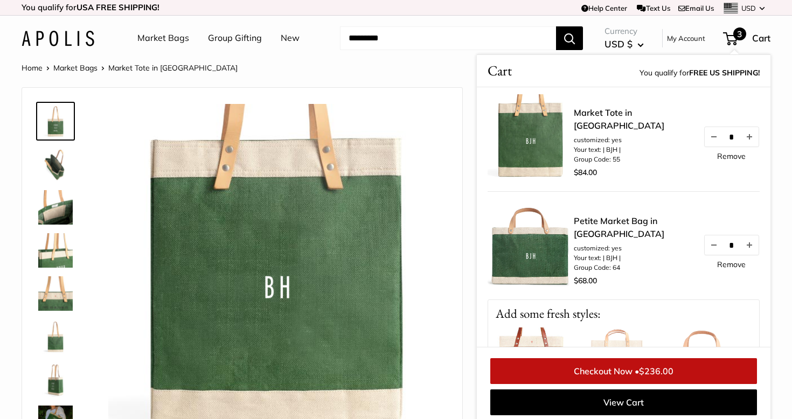
click at [520, 251] on img at bounding box center [530, 245] width 86 height 86
click at [529, 249] on img at bounding box center [530, 245] width 86 height 86
click at [600, 218] on link "Petite Market Bag in [GEOGRAPHIC_DATA]" at bounding box center [632, 227] width 118 height 26
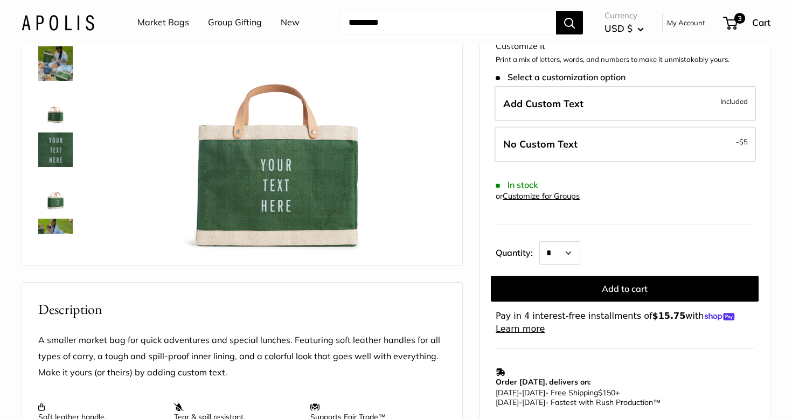
scroll to position [180, 0]
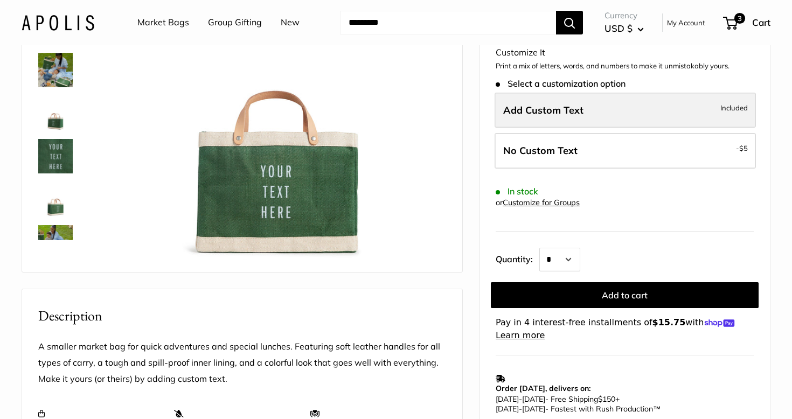
click at [566, 104] on span "Add Custom Text" at bounding box center [543, 110] width 80 height 12
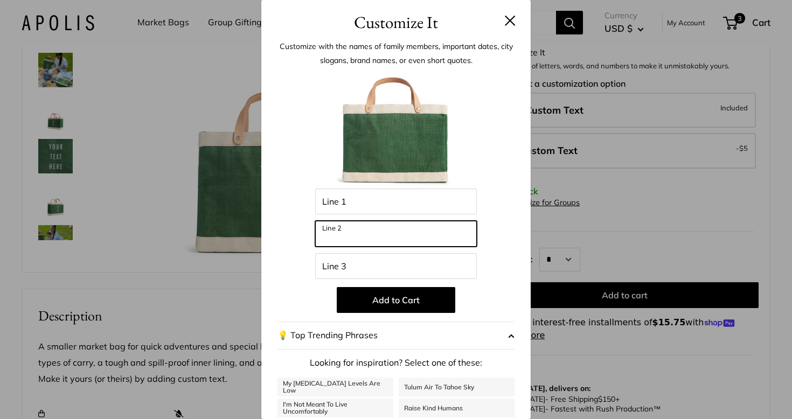
click at [436, 239] on input "Line 2" at bounding box center [396, 234] width 162 height 26
type input "**"
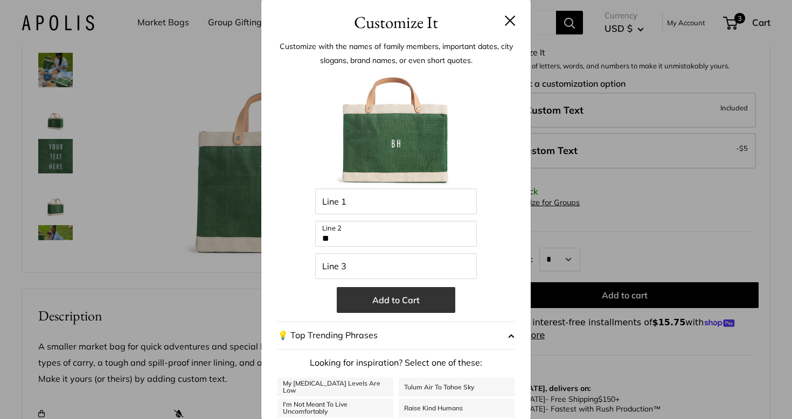
click at [414, 296] on button "Add to Cart" at bounding box center [396, 300] width 118 height 26
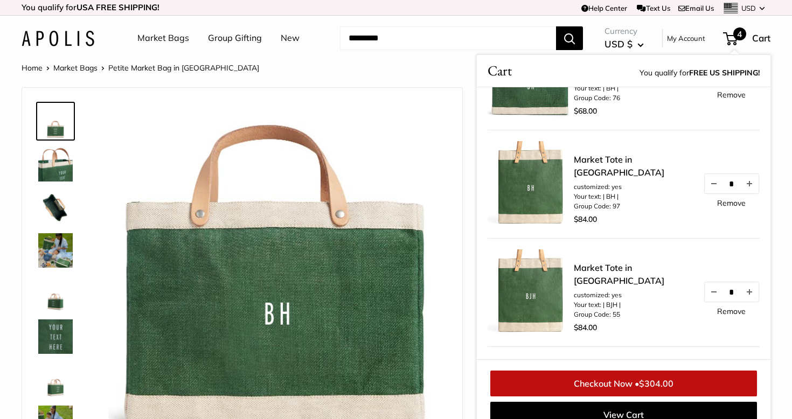
scroll to position [64, 0]
click at [606, 382] on link "Checkout Now • $304.00" at bounding box center [623, 383] width 267 height 26
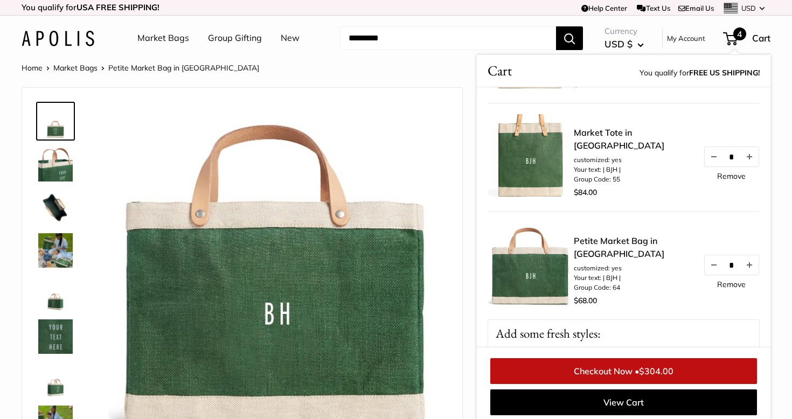
scroll to position [202, 0]
